Goal: Find specific page/section: Find specific page/section

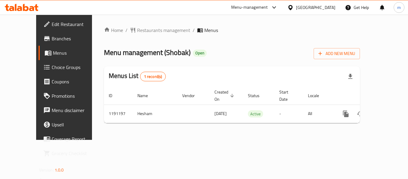
drag, startPoint x: 0, startPoint y: 0, endPoint x: 30, endPoint y: 68, distance: 74.2
click at [52, 68] on span "Choice Groups" at bounding box center [76, 67] width 48 height 7
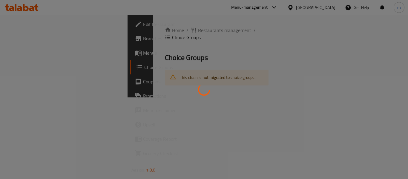
click at [202, 91] on icon at bounding box center [204, 90] width 12 height 12
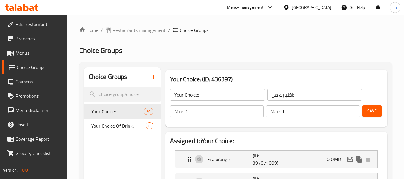
click at [24, 3] on div at bounding box center [21, 7] width 43 height 12
click at [25, 7] on icon at bounding box center [26, 7] width 6 height 7
